Goal: Task Accomplishment & Management: Use online tool/utility

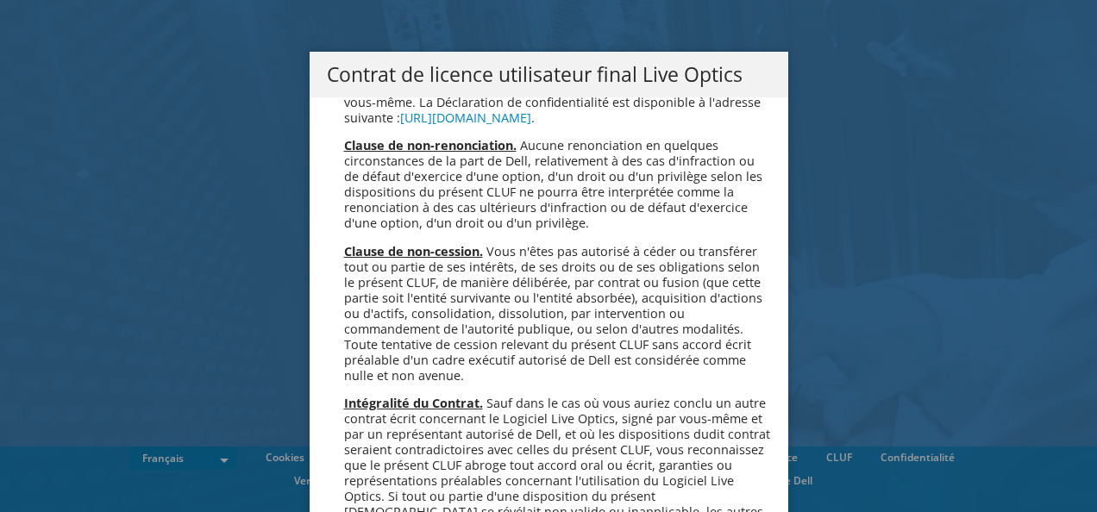
scroll to position [7621, 0]
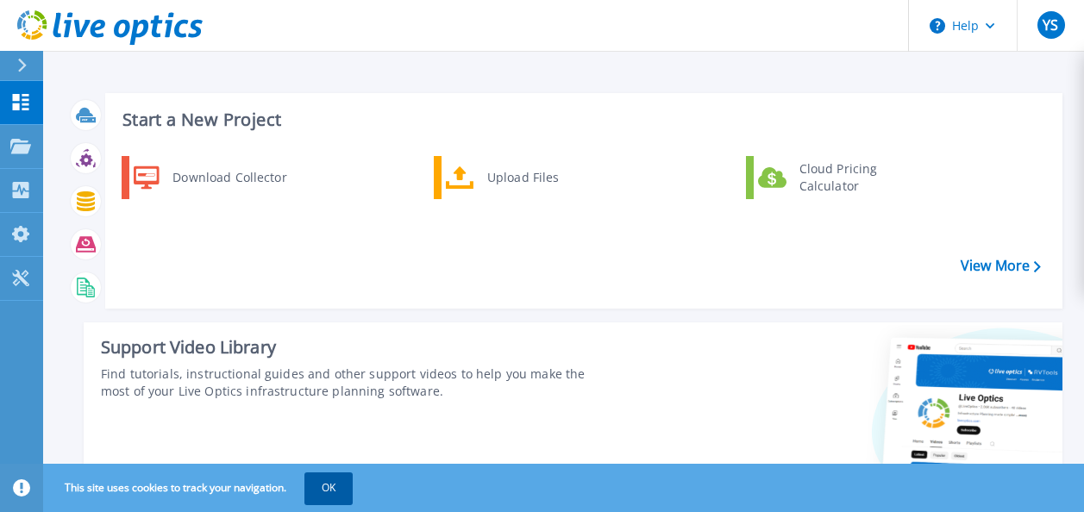
click at [342, 478] on button "OK" at bounding box center [328, 487] width 48 height 31
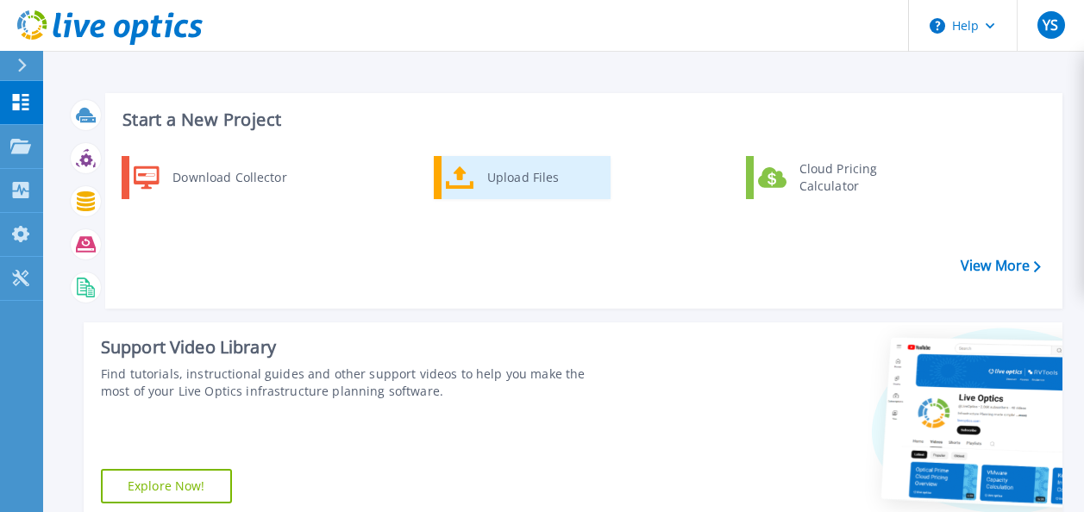
click at [497, 178] on div "Upload Files" at bounding box center [542, 177] width 128 height 34
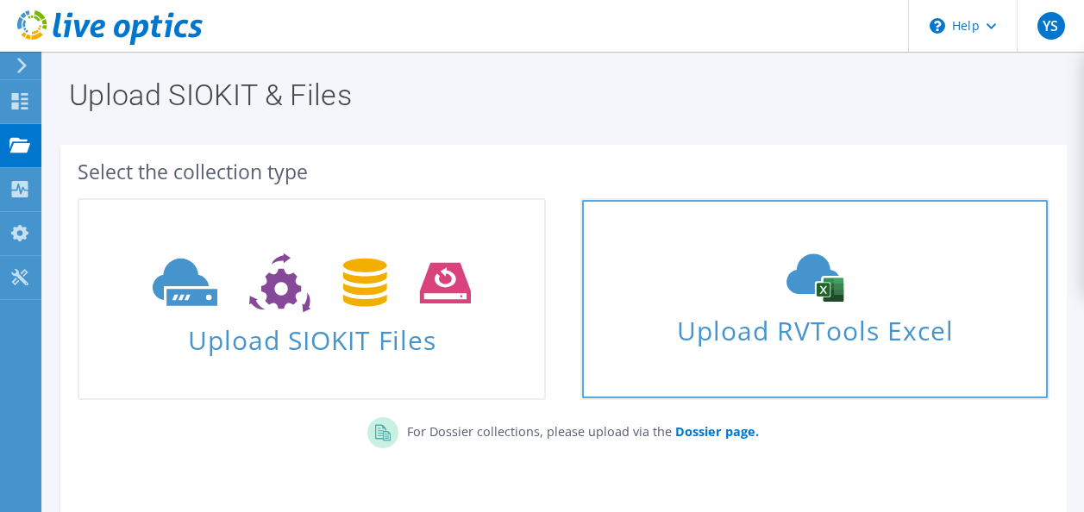
click at [794, 322] on span "Upload RVTools Excel" at bounding box center [814, 326] width 465 height 37
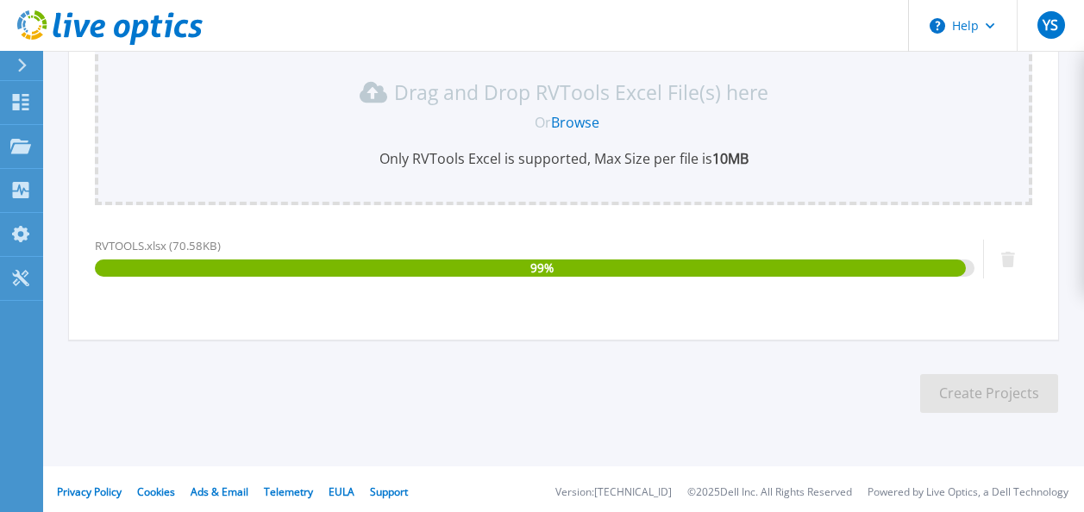
scroll to position [351, 0]
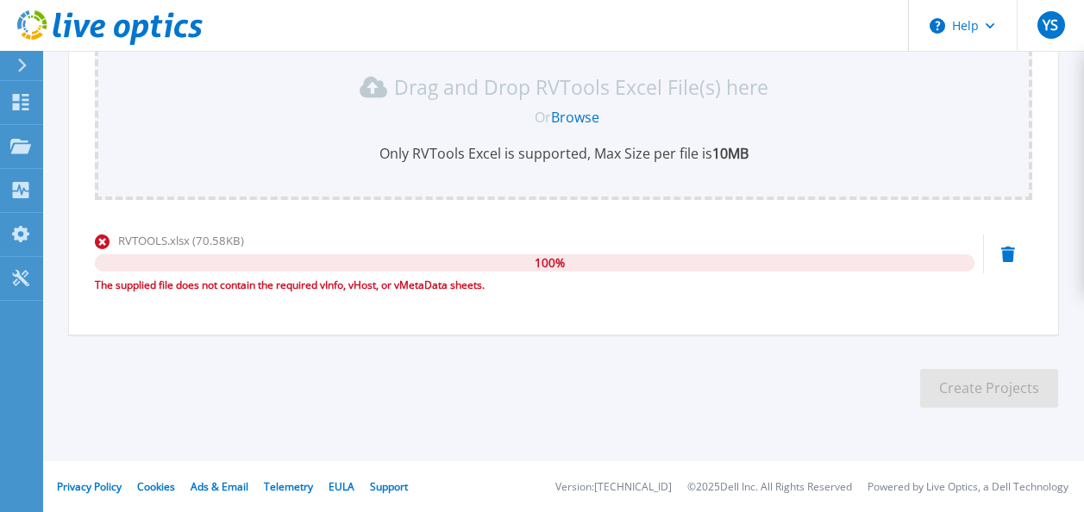
click at [685, 209] on div "Upload RV Tools file * Drag and Drop RVTools Excel File(s) here Or Browse Only …" at bounding box center [563, 161] width 937 height 287
